Goal: Information Seeking & Learning: Learn about a topic

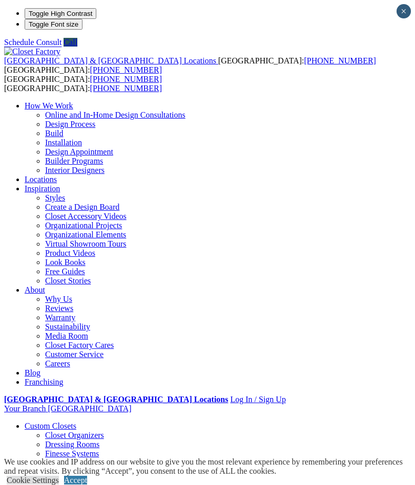
click at [0, 0] on div at bounding box center [0, 0] width 0 height 0
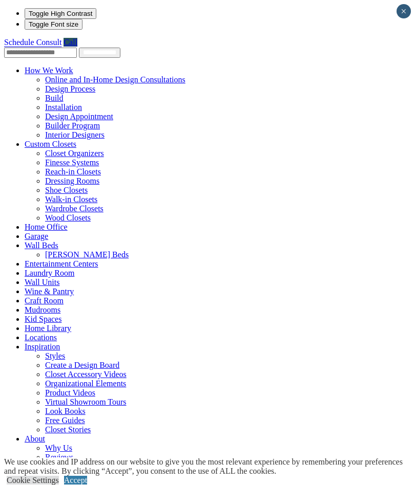
click at [48, 232] on link "Garage" at bounding box center [37, 236] width 24 height 9
click at [31, 232] on link "Garage" at bounding box center [37, 236] width 24 height 9
click at [38, 232] on link "Garage" at bounding box center [37, 236] width 24 height 9
click at [26, 232] on link "Garage" at bounding box center [37, 236] width 24 height 9
click at [29, 232] on link "Garage" at bounding box center [37, 236] width 24 height 9
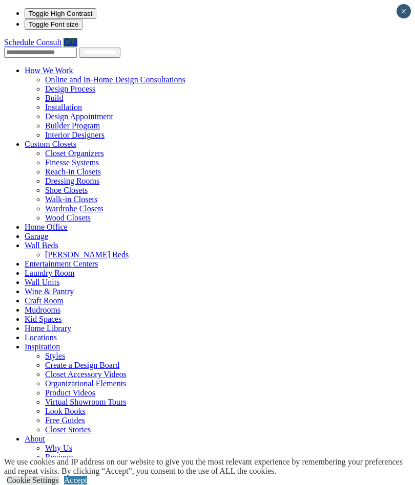
click at [25, 232] on link "Garage" at bounding box center [37, 236] width 24 height 9
click at [48, 232] on link "Garage" at bounding box center [37, 236] width 24 height 9
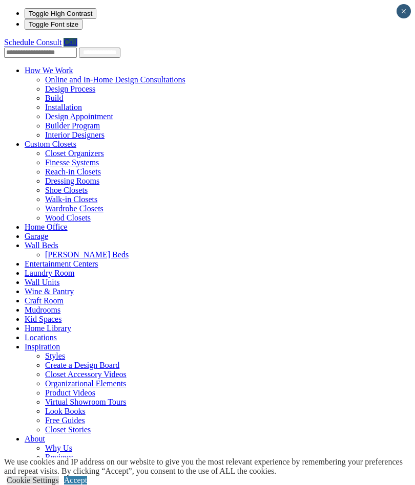
click at [48, 232] on link "Garage" at bounding box center [37, 236] width 24 height 9
click at [68, 223] on link "Home Office" at bounding box center [46, 227] width 43 height 9
click at [73, 71] on link "How We Work" at bounding box center [49, 70] width 49 height 9
click at [73, 69] on link "How We Work" at bounding box center [49, 70] width 49 height 9
click at [58, 241] on link "Wall Beds" at bounding box center [42, 245] width 34 height 9
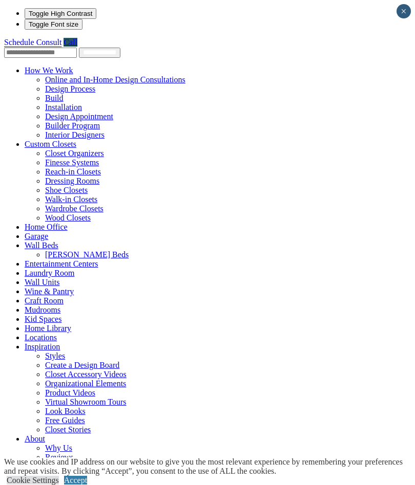
click at [48, 232] on link "Garage" at bounding box center [37, 236] width 24 height 9
click at [87, 476] on link "Accept" at bounding box center [75, 480] width 23 height 9
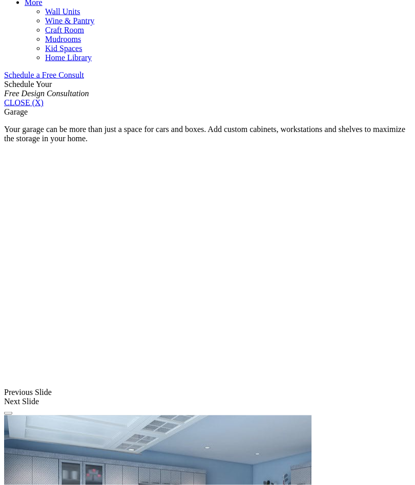
scroll to position [618, 0]
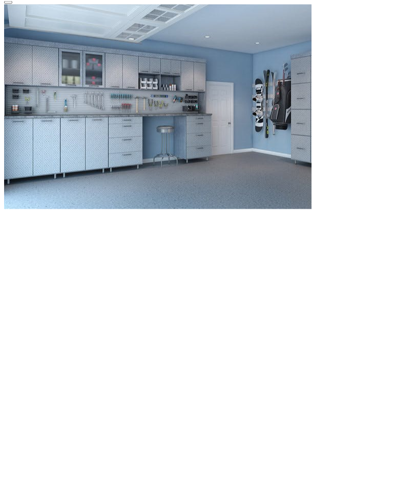
scroll to position [1029, 0]
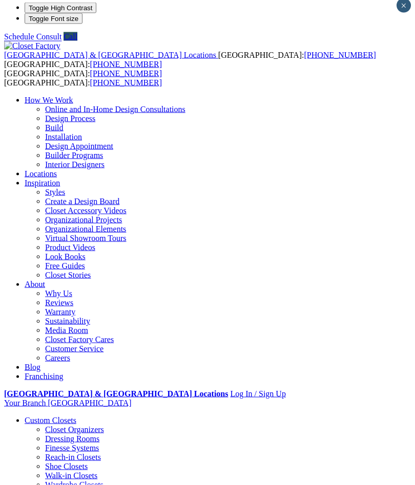
scroll to position [0, 0]
